Goal: Transaction & Acquisition: Subscribe to service/newsletter

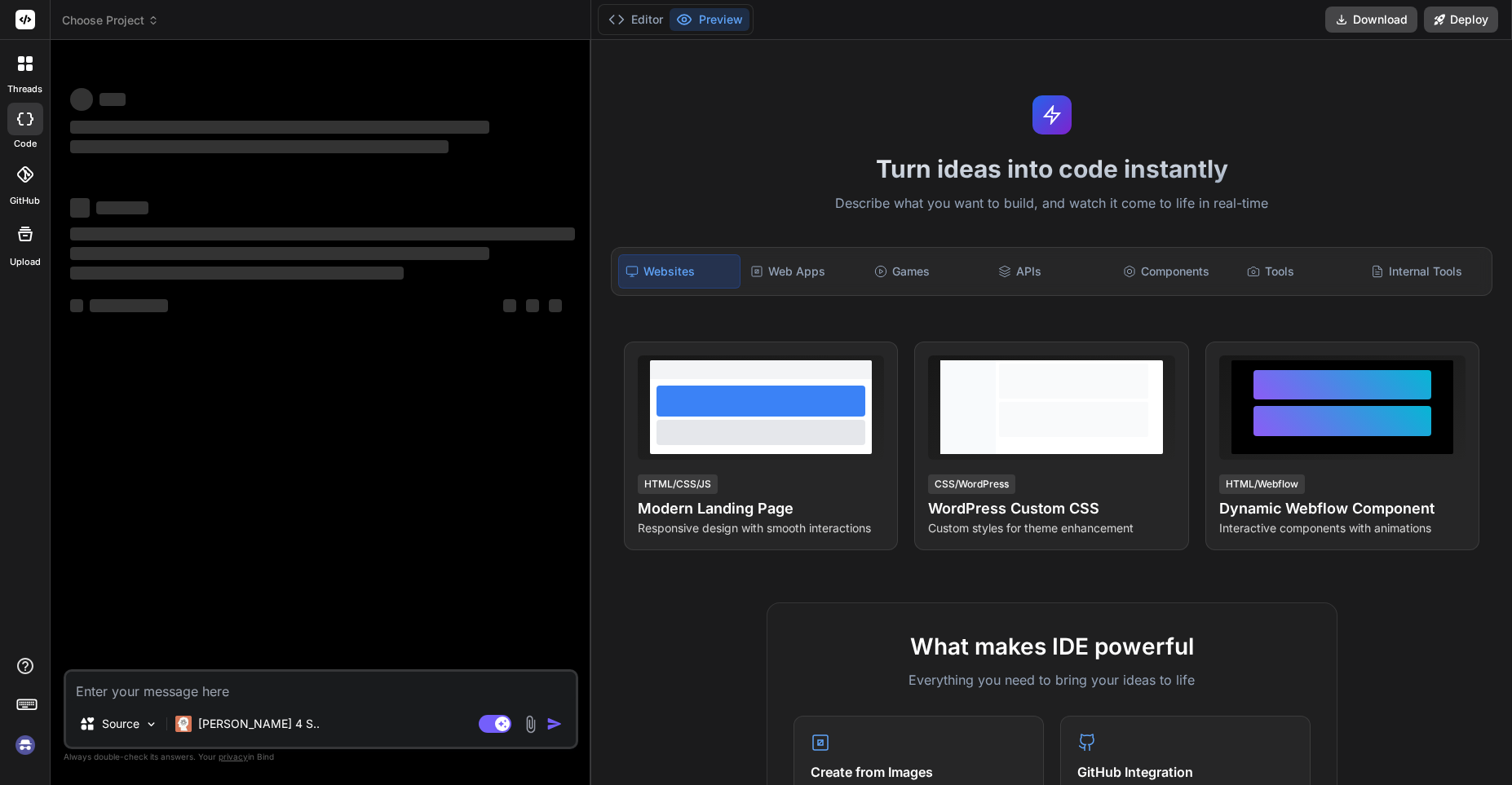
click at [123, 691] on textarea at bounding box center [321, 687] width 510 height 30
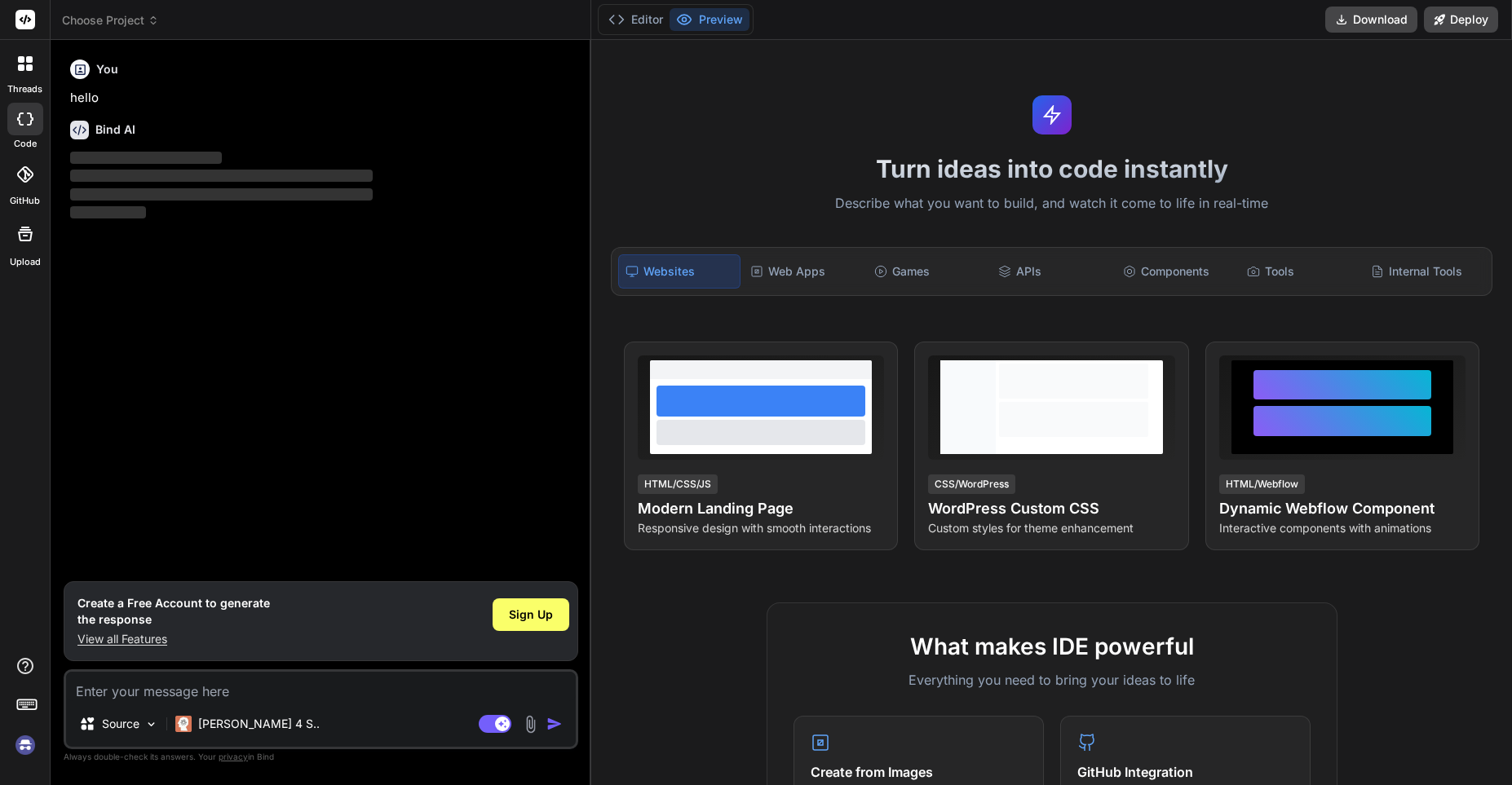
click at [112, 693] on textarea at bounding box center [321, 687] width 510 height 30
click at [1392, 17] on button "Download" at bounding box center [1371, 20] width 92 height 26
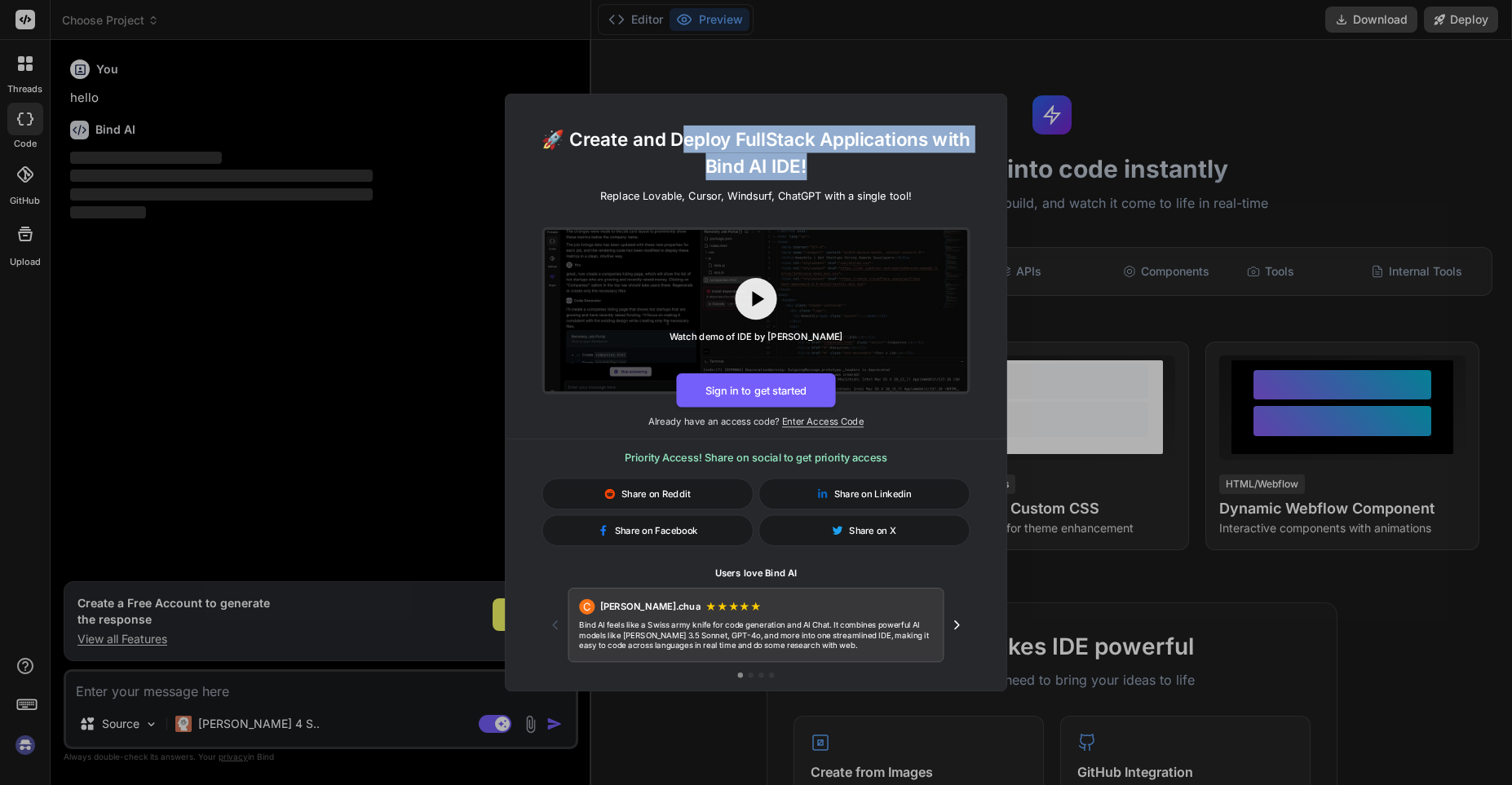
drag, startPoint x: 683, startPoint y: 133, endPoint x: 871, endPoint y: 178, distance: 193.3
click at [871, 178] on h1 "🚀 Create and Deploy FullStack Applications with Bind AI IDE!" at bounding box center [755, 153] width 459 height 55
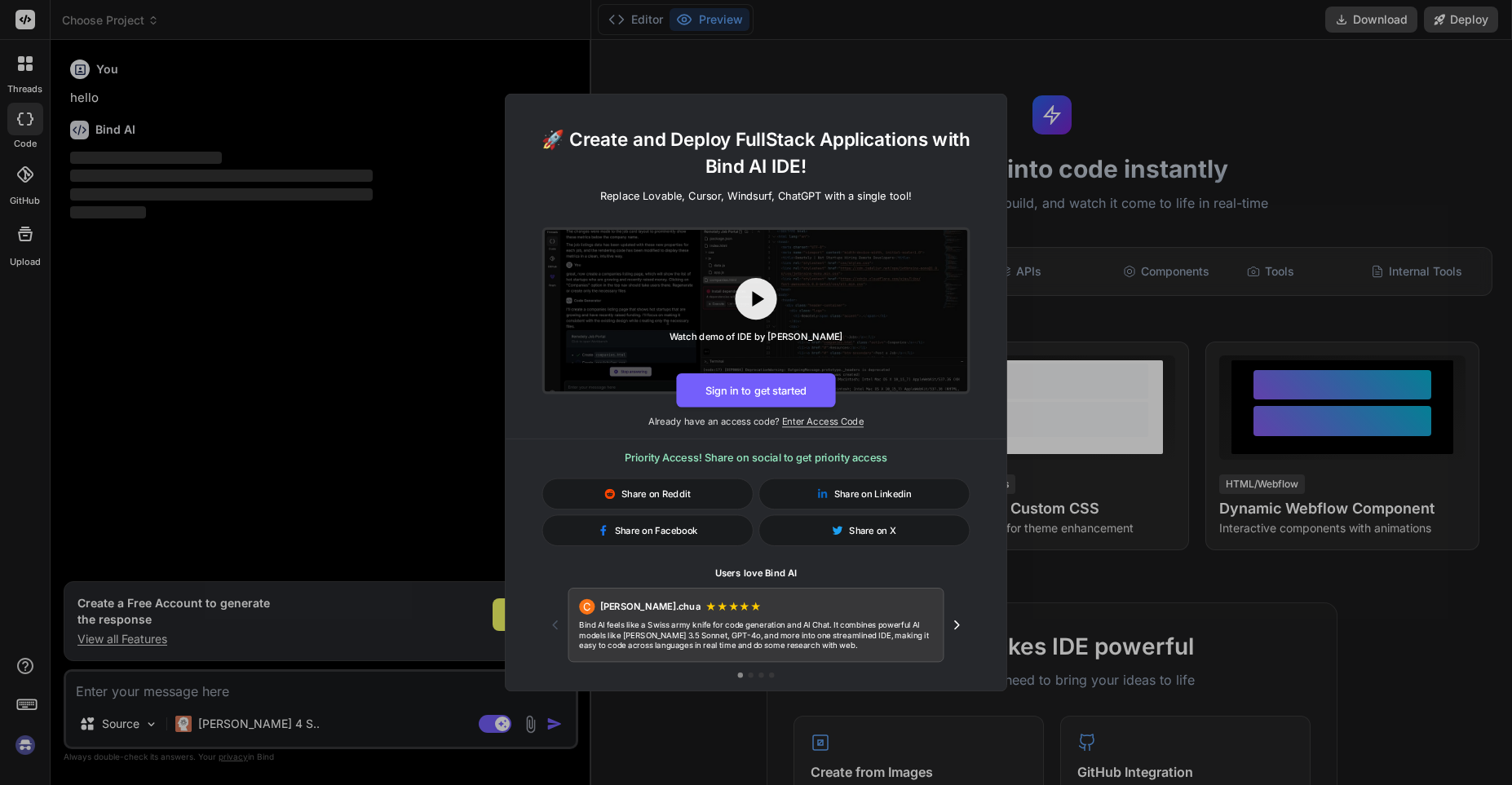
click at [871, 178] on h1 "🚀 Create and Deploy FullStack Applications with Bind AI IDE!" at bounding box center [755, 153] width 459 height 55
click at [725, 391] on button "Sign in to get started" at bounding box center [756, 390] width 159 height 34
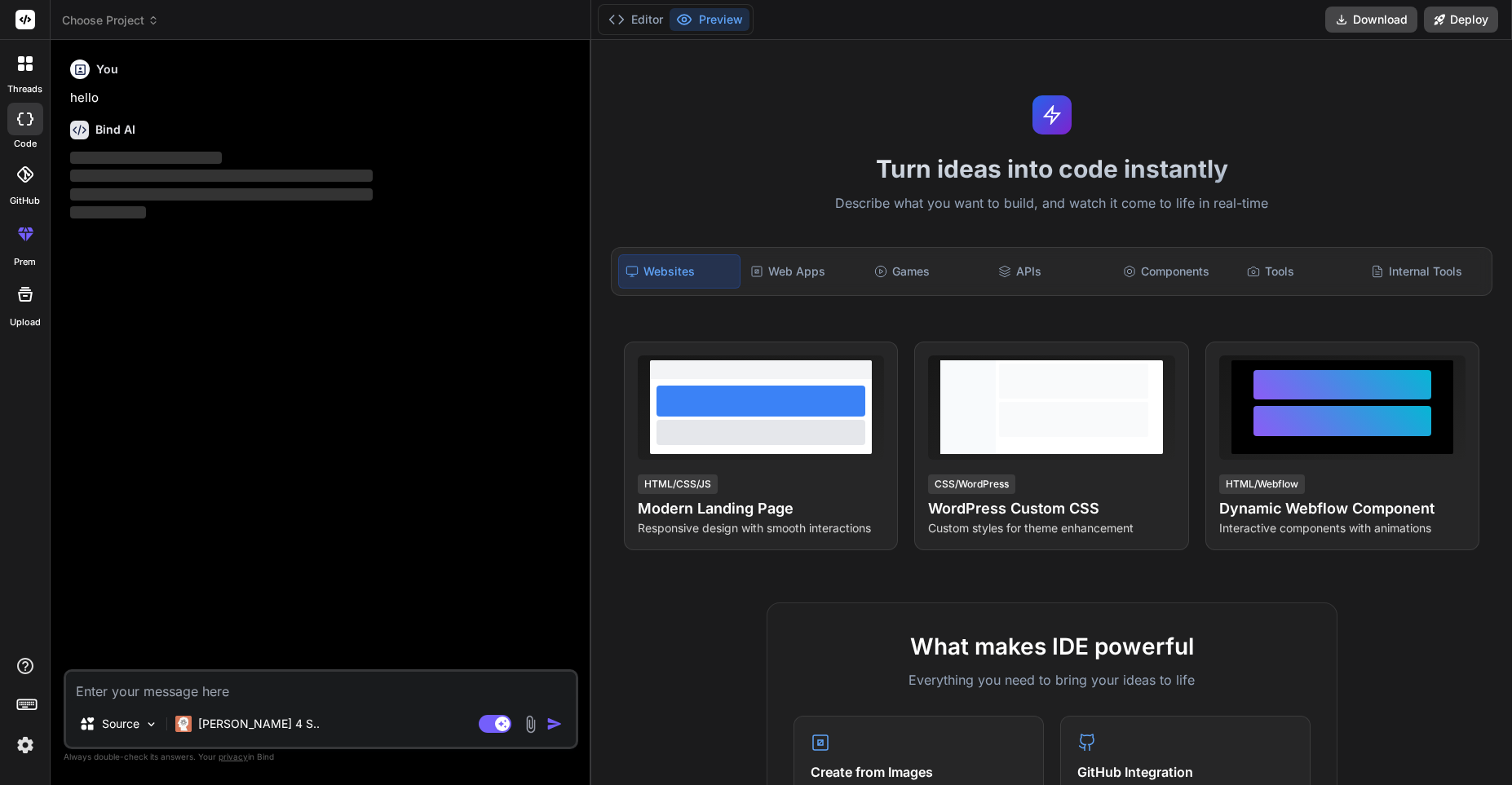
click at [250, 688] on textarea at bounding box center [321, 687] width 510 height 30
click at [224, 689] on textarea at bounding box center [321, 687] width 510 height 30
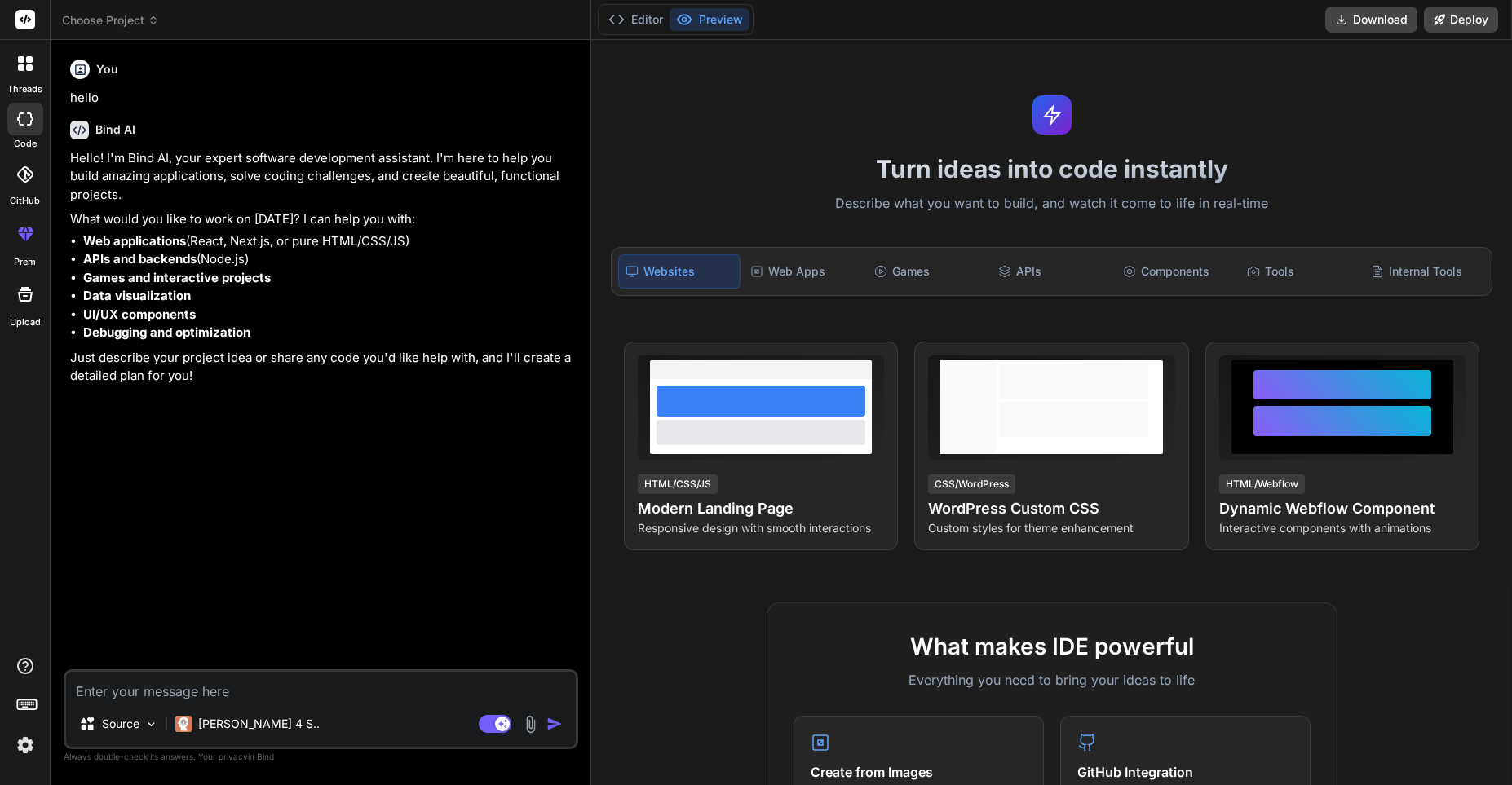
click at [114, 688] on textarea at bounding box center [321, 687] width 510 height 30
type textarea "x"
click at [30, 181] on icon at bounding box center [26, 174] width 17 height 17
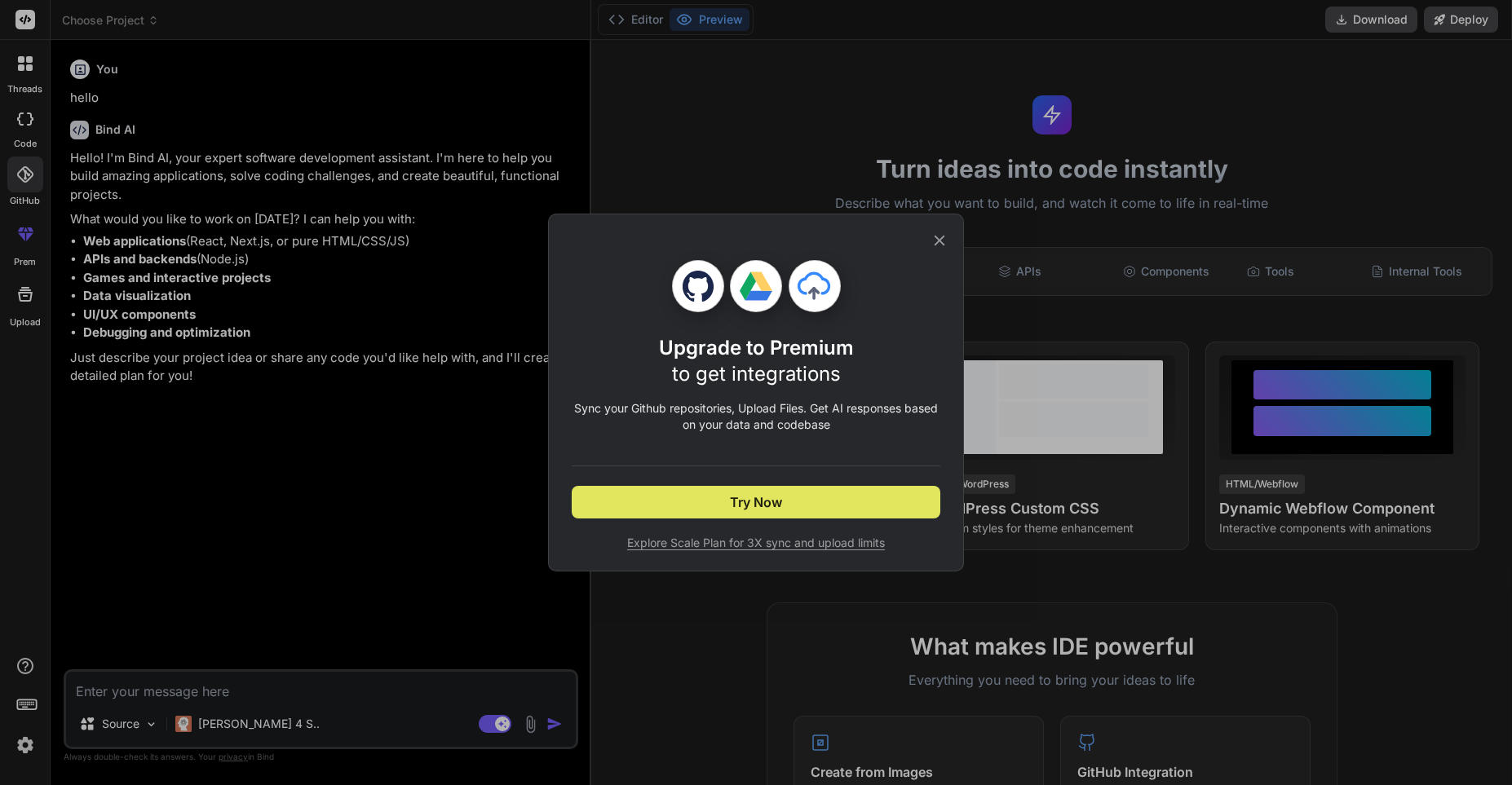
click at [768, 502] on span "Try Now" at bounding box center [756, 502] width 52 height 20
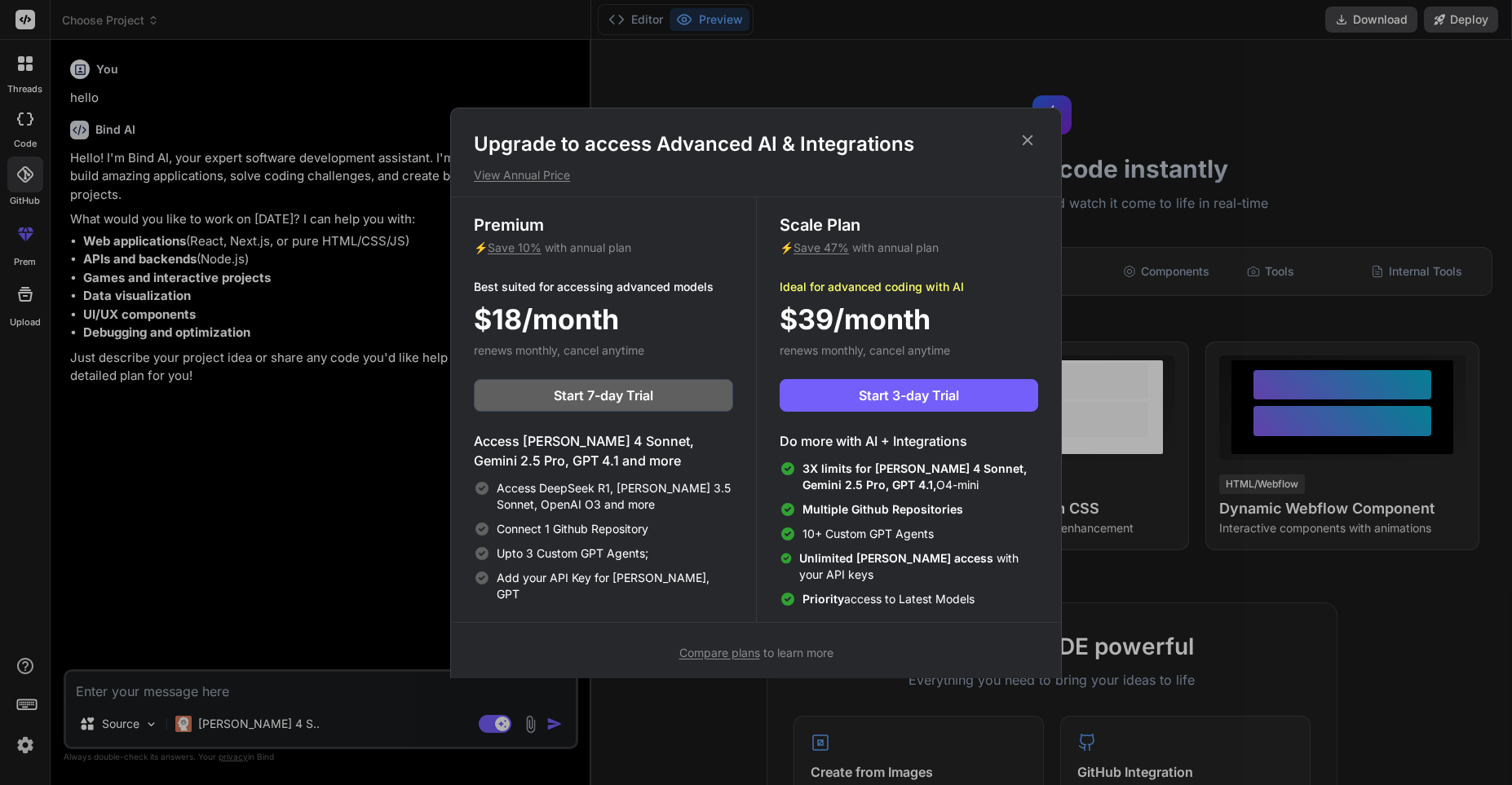
click at [669, 293] on p "Best suited for accessing advanced models" at bounding box center [603, 287] width 260 height 17
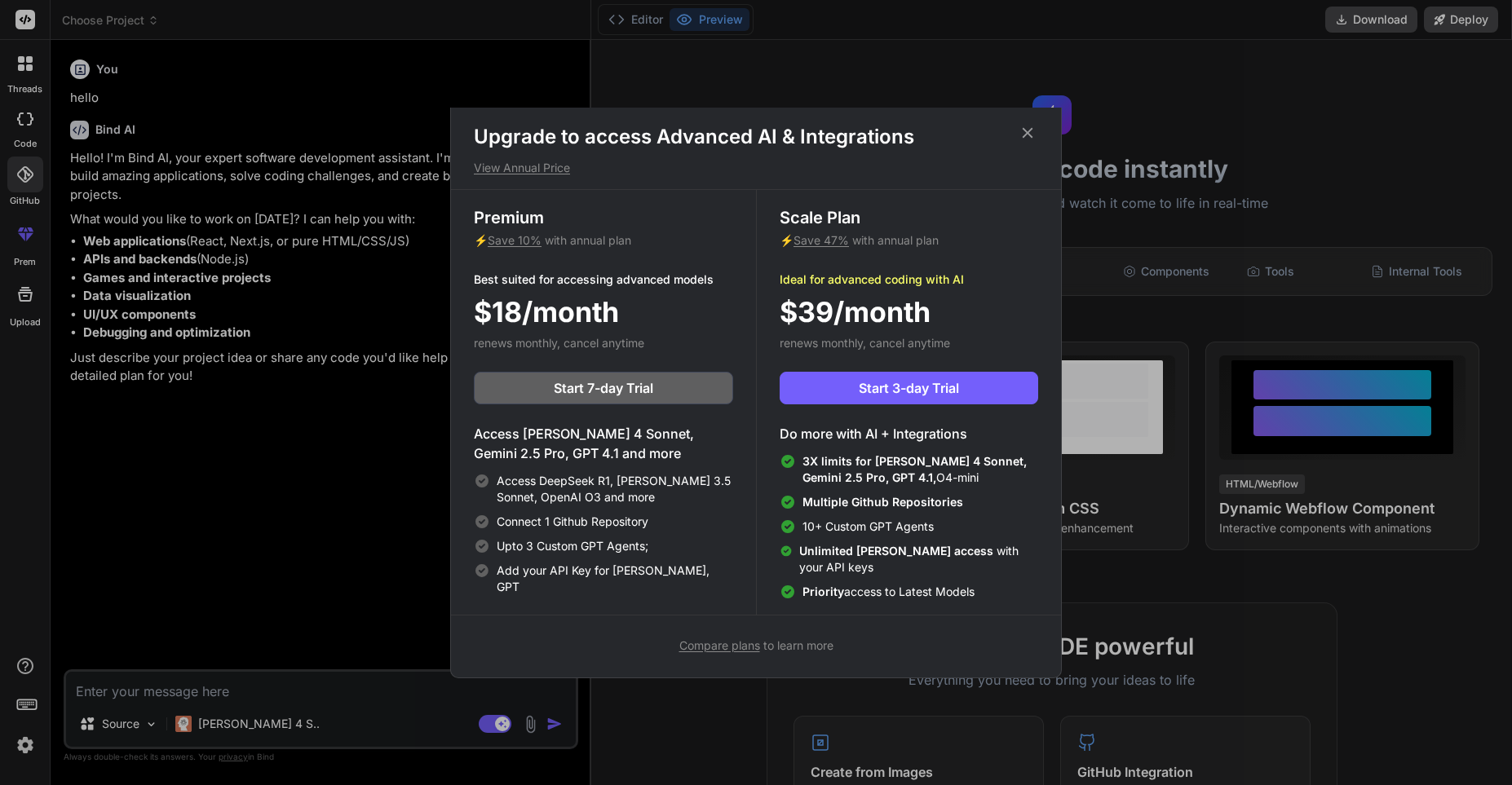
click at [885, 460] on span "3X limits for Claude 4 Sonnet, Gemini 2.5 Pro, GPT 4.1," at bounding box center [914, 469] width 224 height 31
click at [583, 226] on h3 "Premium" at bounding box center [603, 218] width 260 height 23
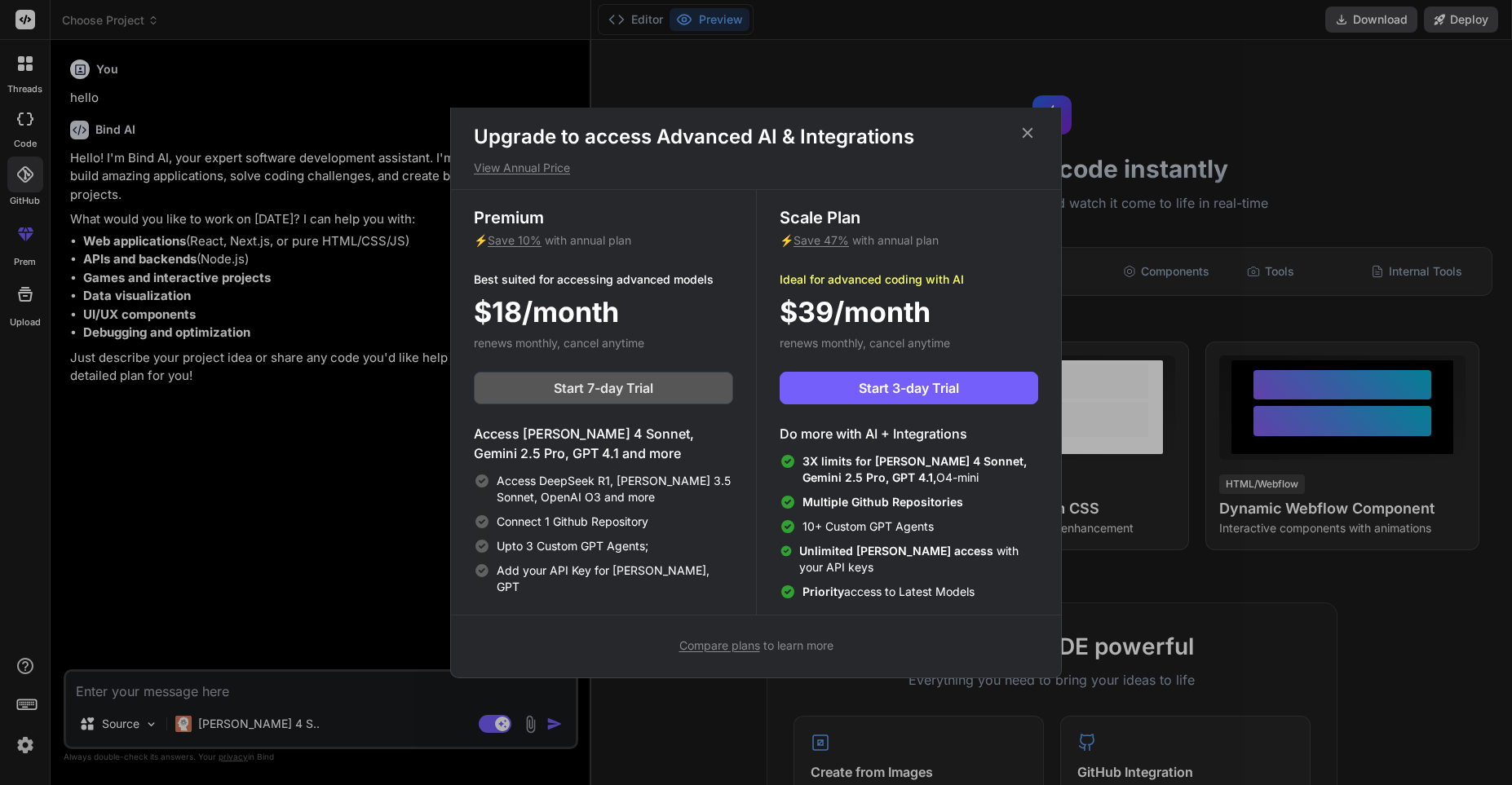
click at [618, 388] on span "Start 7-day Trial" at bounding box center [603, 388] width 99 height 20
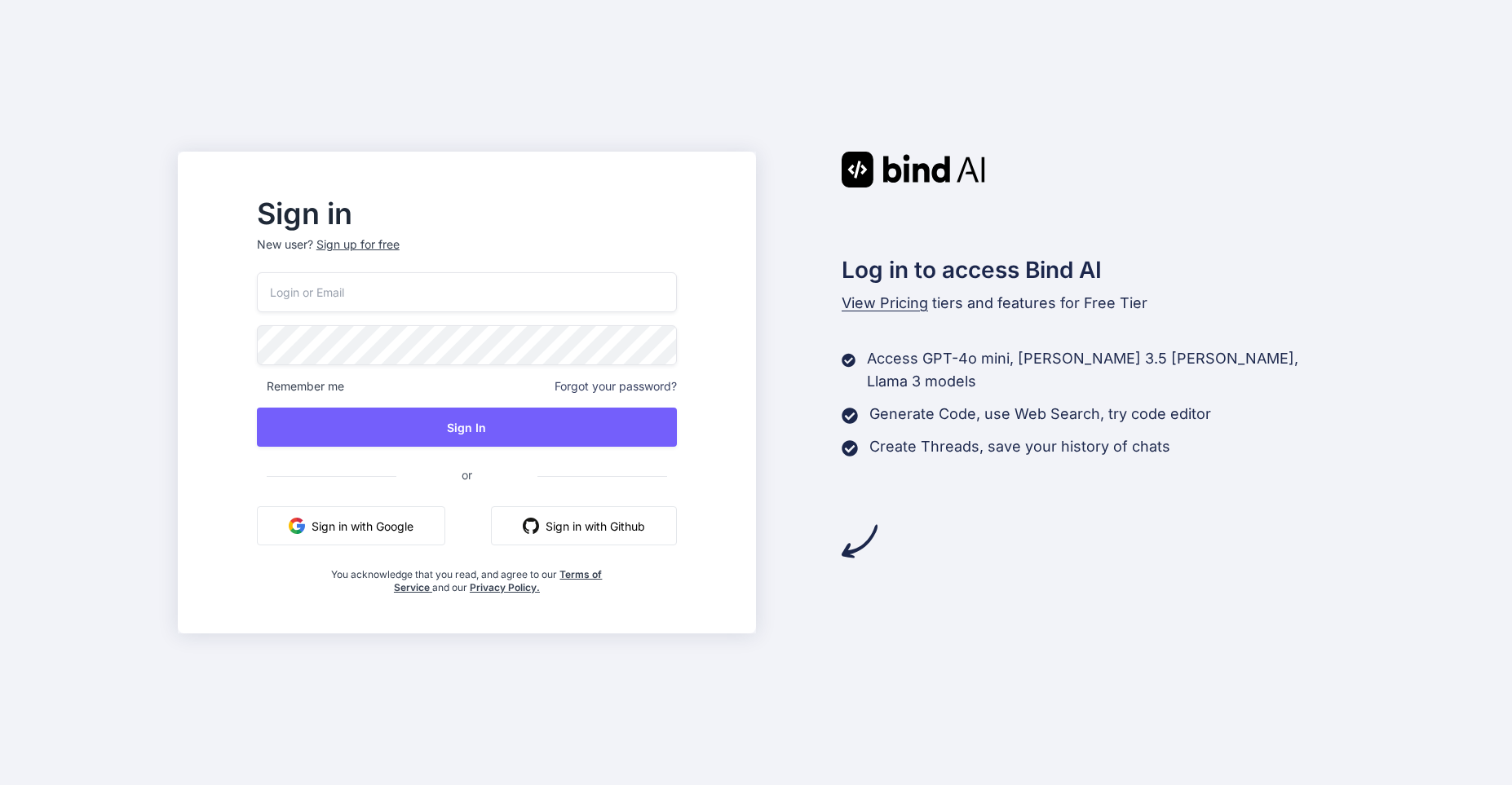
click at [447, 278] on input "email" at bounding box center [467, 292] width 420 height 40
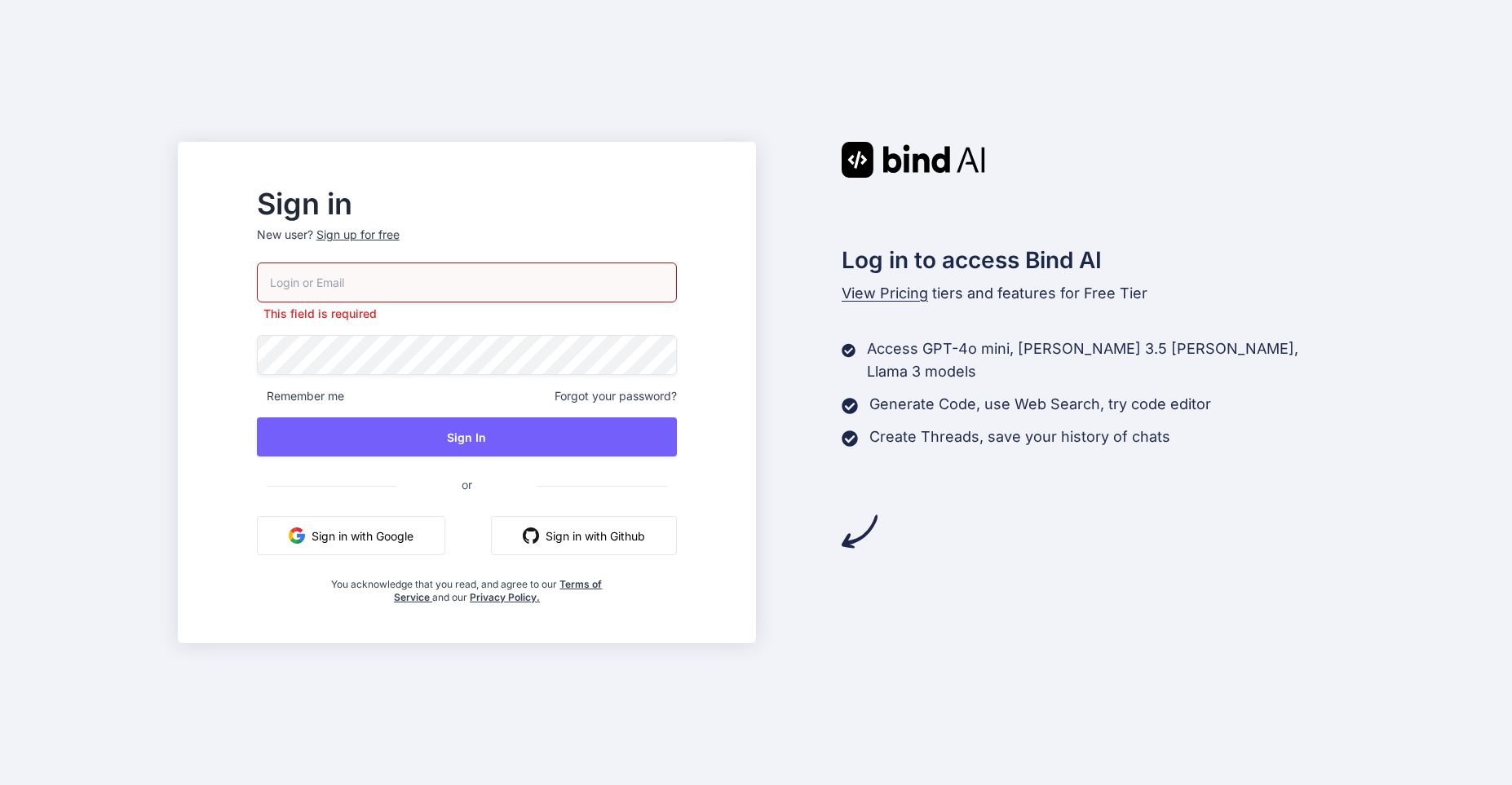
click at [595, 527] on button "Sign in with Github" at bounding box center [584, 535] width 186 height 39
click at [378, 538] on button "Sign in with Google" at bounding box center [351, 535] width 188 height 39
